Goal: Find specific page/section: Find specific page/section

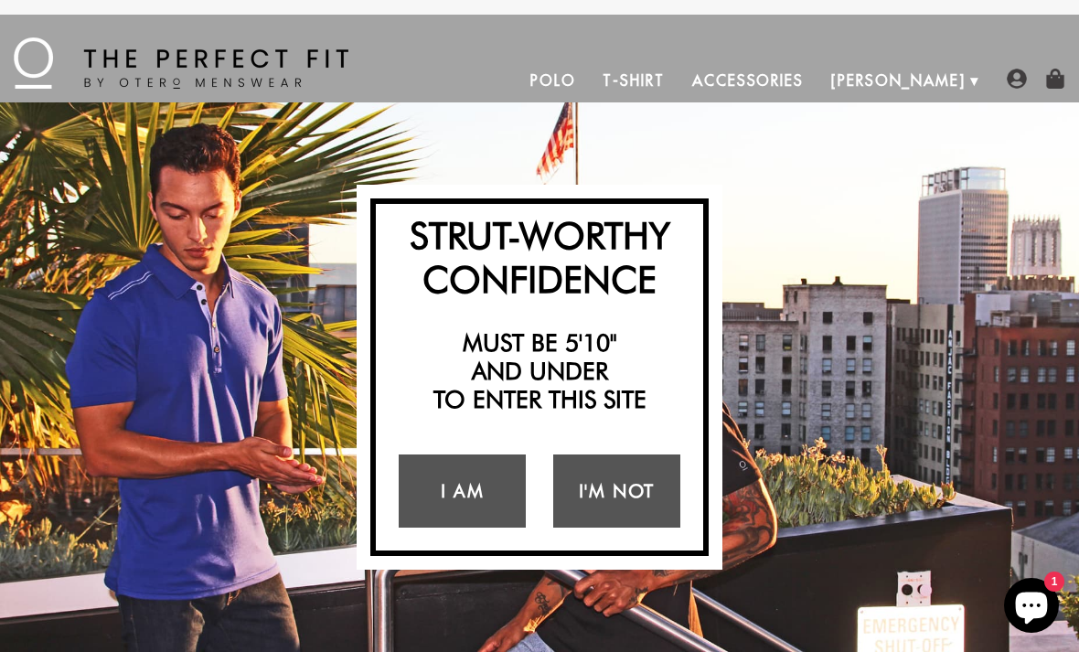
click at [448, 494] on link "I Am" at bounding box center [462, 491] width 127 height 73
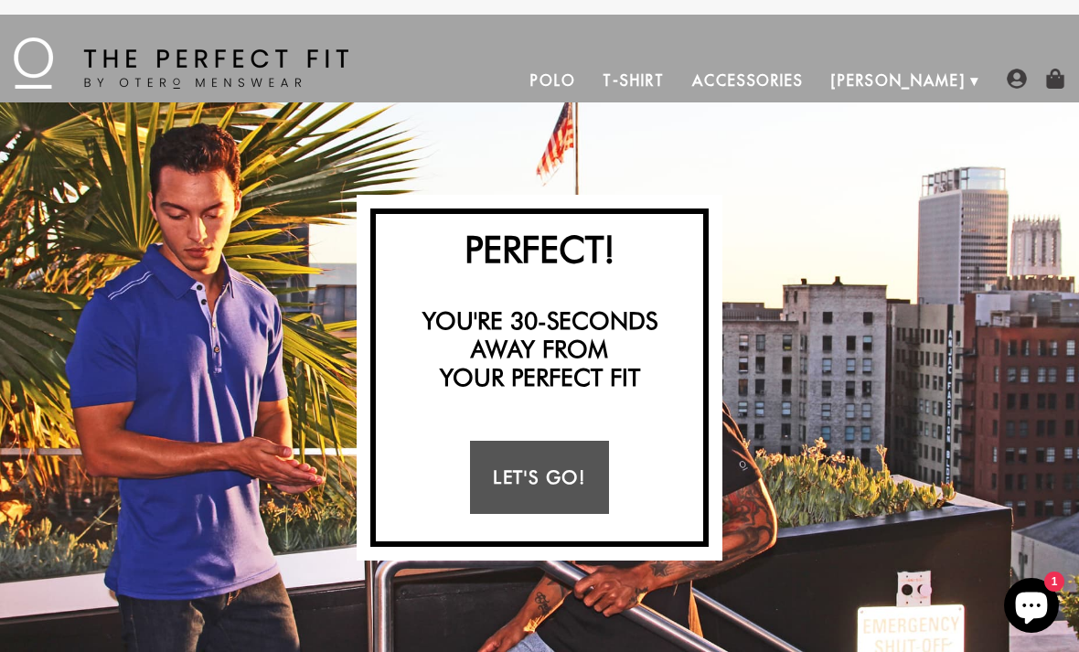
click at [533, 495] on link "Let's Go!" at bounding box center [539, 477] width 138 height 73
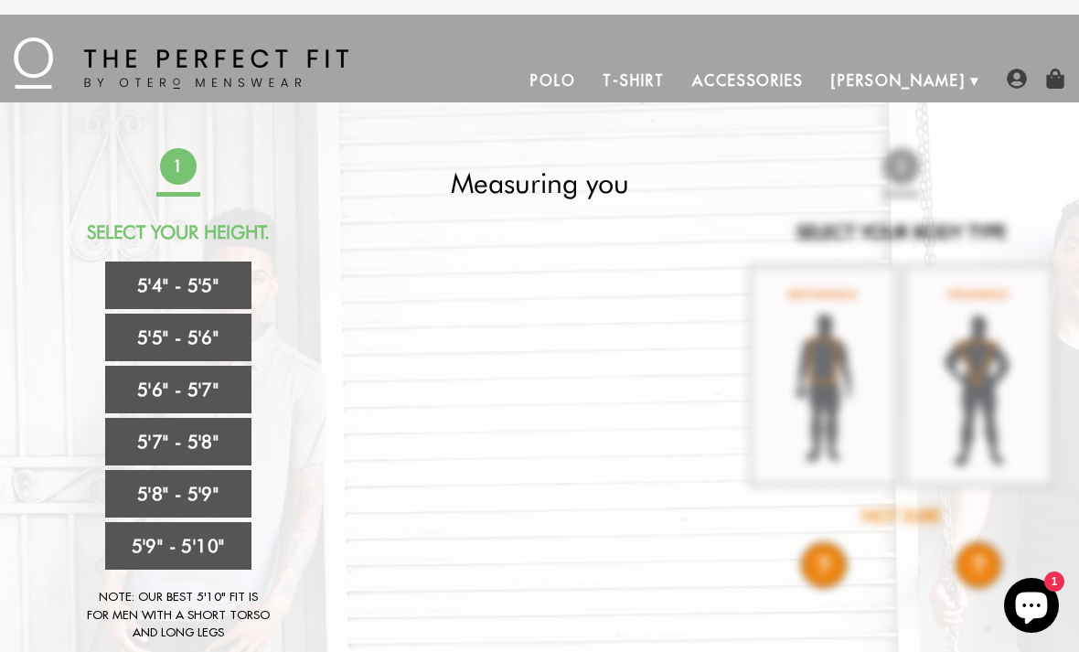
click at [818, 88] on link "Accessories" at bounding box center [748, 81] width 139 height 44
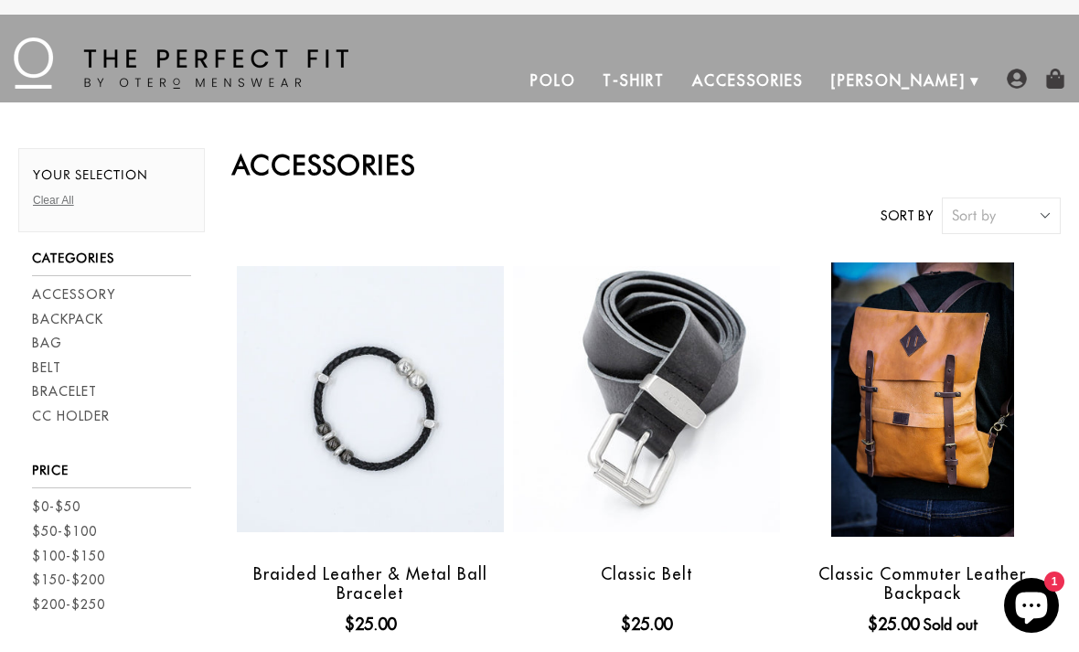
click at [590, 76] on link "Polo" at bounding box center [553, 81] width 73 height 44
